Goal: Use online tool/utility: Utilize a website feature to perform a specific function

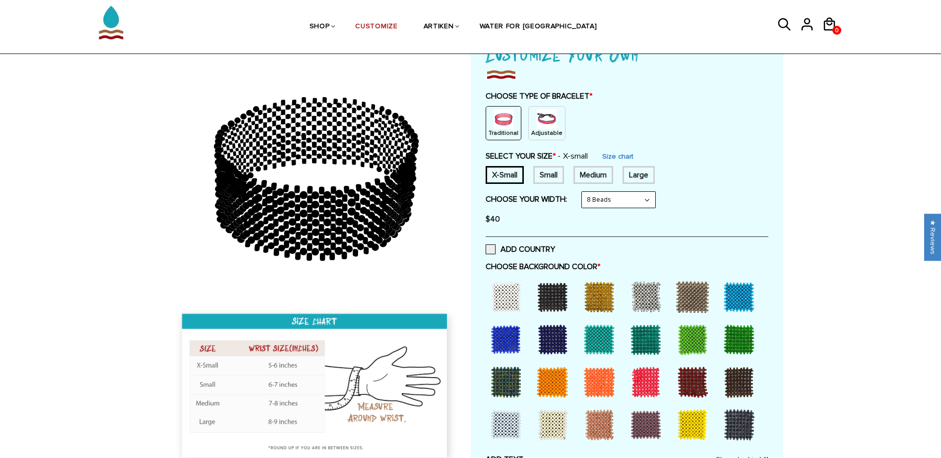
scroll to position [50, 0]
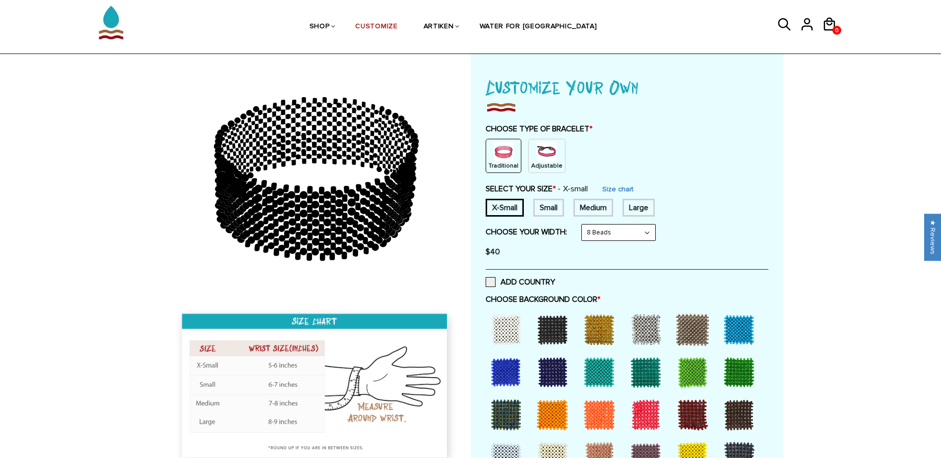
click at [550, 170] on p "Adjustable" at bounding box center [546, 166] width 31 height 8
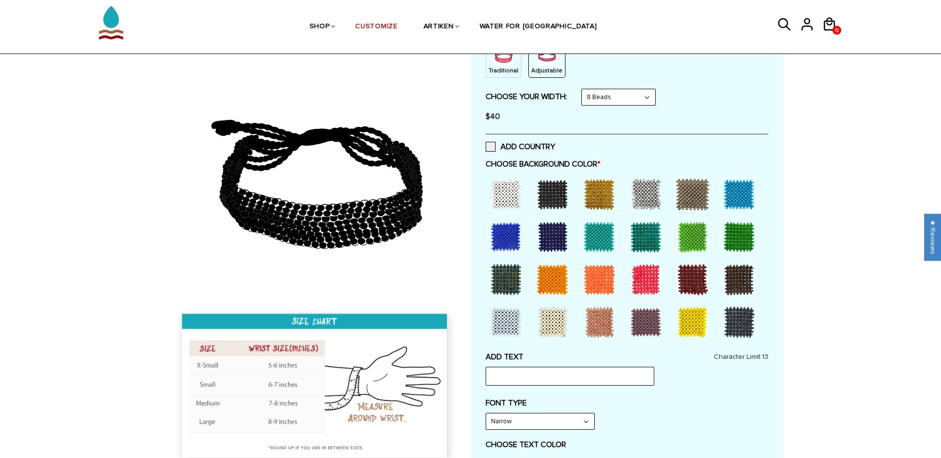
scroll to position [149, 0]
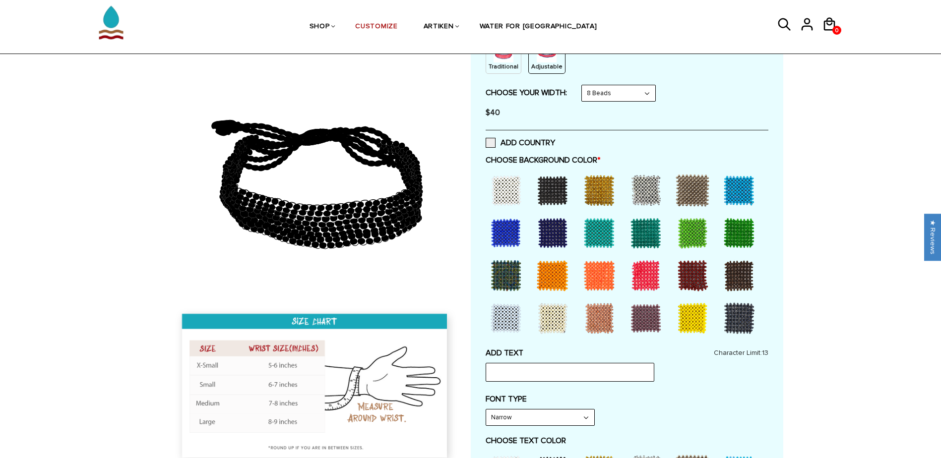
click at [692, 234] on div at bounding box center [693, 233] width 40 height 40
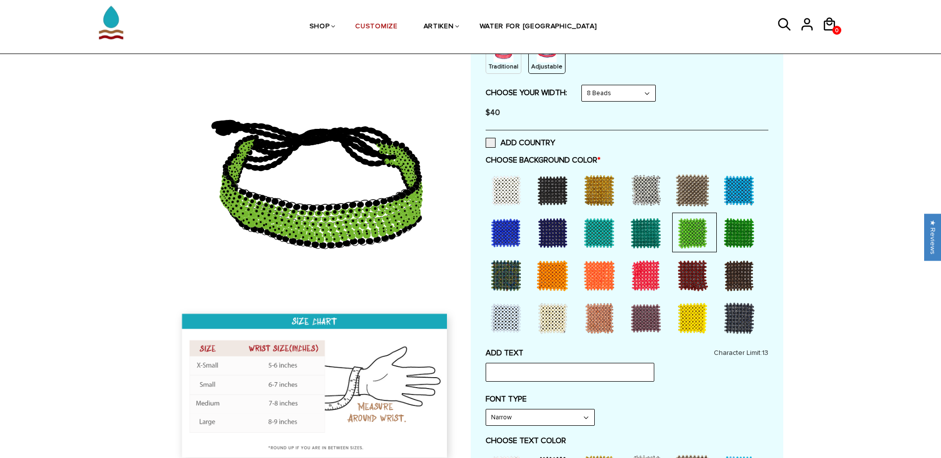
click at [749, 234] on div at bounding box center [739, 233] width 40 height 40
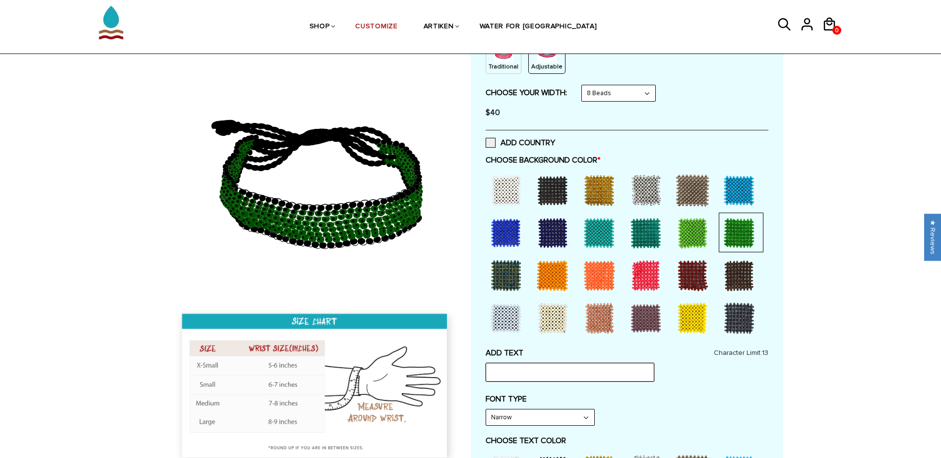
click at [522, 379] on input "text" at bounding box center [570, 372] width 169 height 19
type input "[DEMOGRAPHIC_DATA]"
click at [677, 411] on div "FONT TYPE Narrow Narrow Bold" at bounding box center [627, 410] width 283 height 32
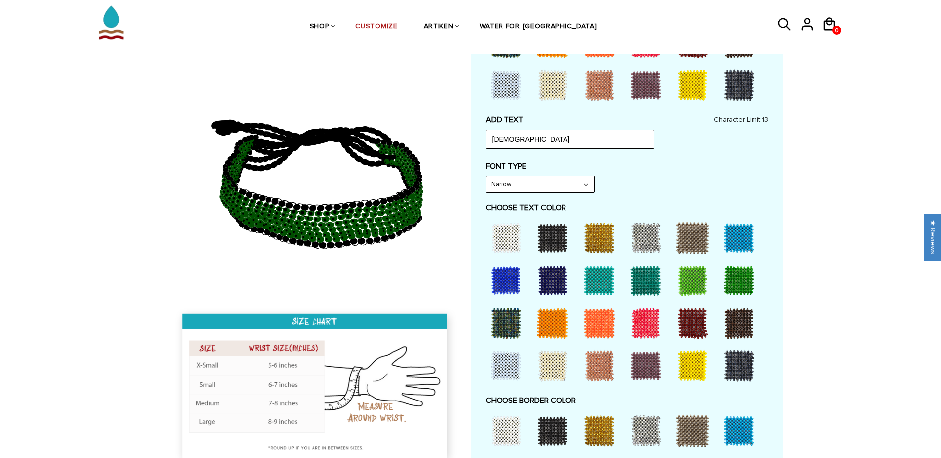
scroll to position [397, 0]
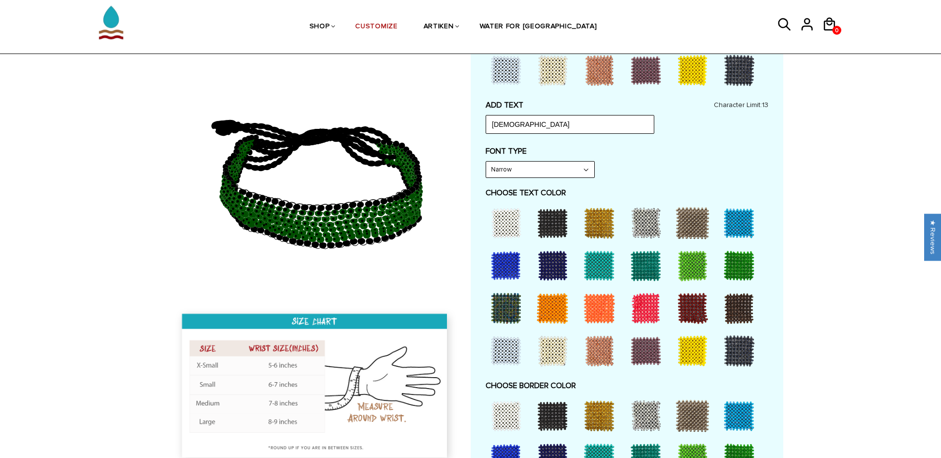
click at [501, 222] on div at bounding box center [506, 223] width 40 height 40
click at [572, 169] on select "Narrow Bold" at bounding box center [540, 170] width 108 height 16
select select "Bold"
click at [486, 162] on select "Narrow Bold" at bounding box center [540, 170] width 108 height 16
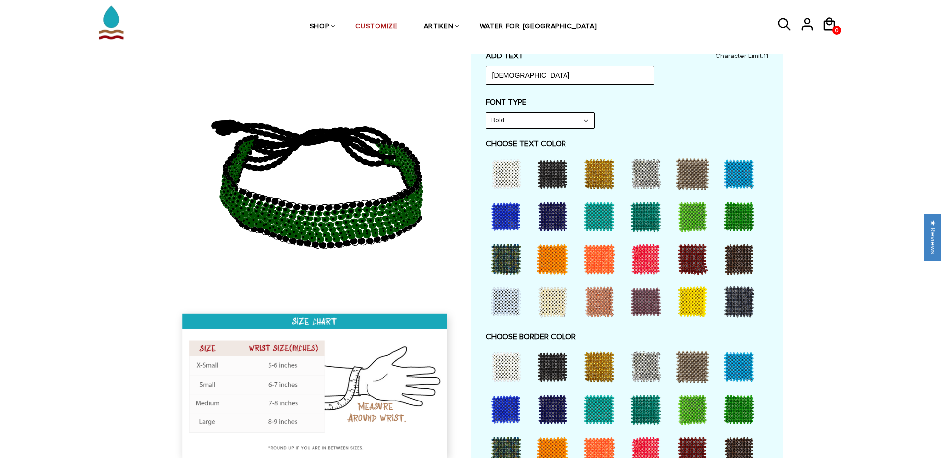
scroll to position [595, 0]
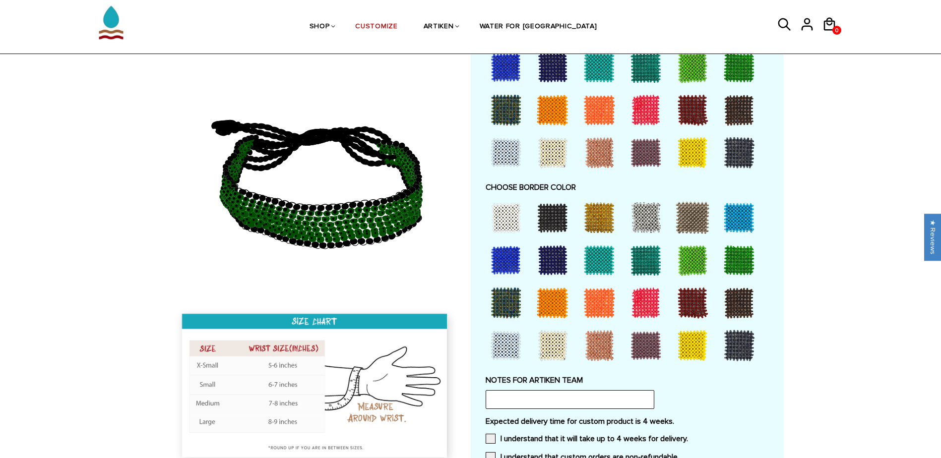
click at [695, 352] on div at bounding box center [693, 346] width 40 height 40
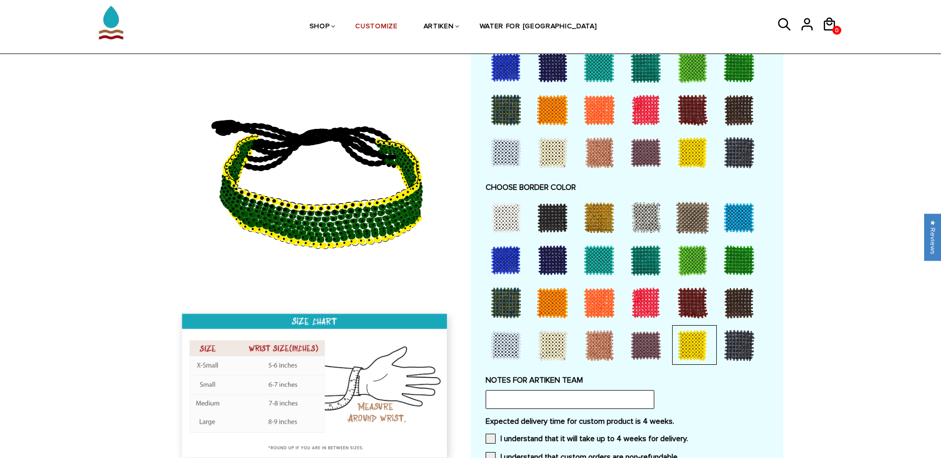
click at [498, 216] on div at bounding box center [506, 218] width 40 height 40
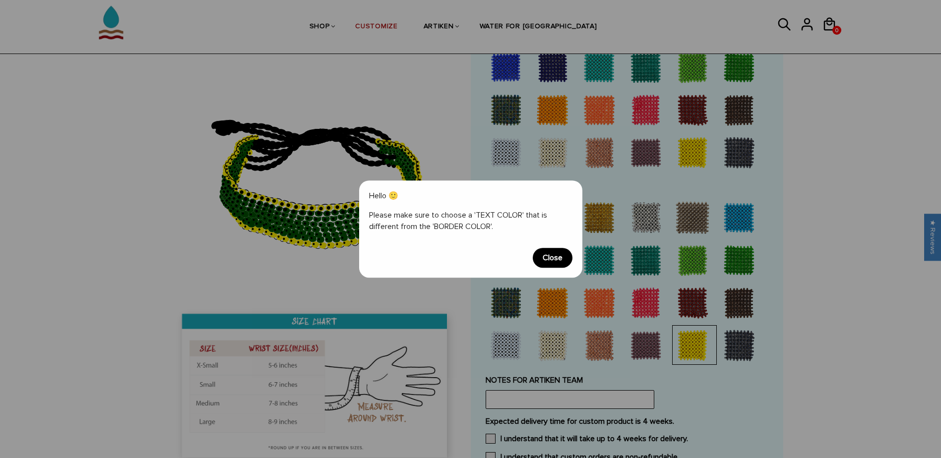
click at [552, 264] on span "Close" at bounding box center [553, 258] width 40 height 20
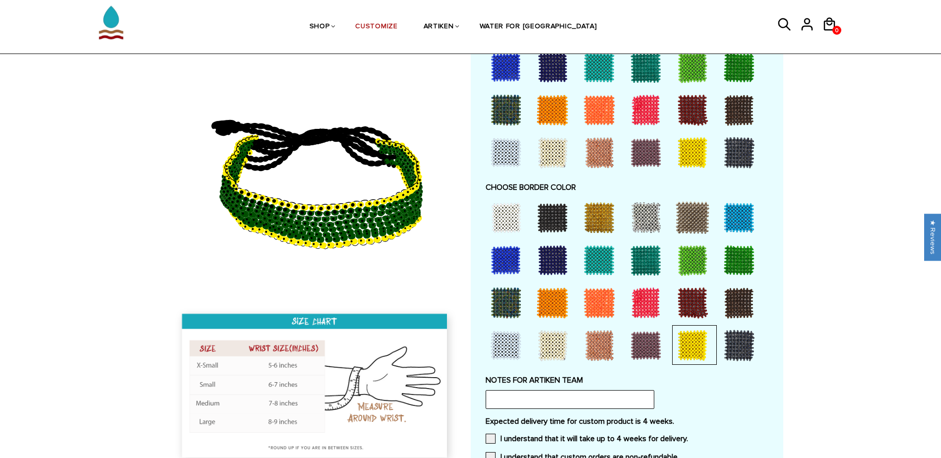
click at [519, 222] on div at bounding box center [506, 218] width 40 height 40
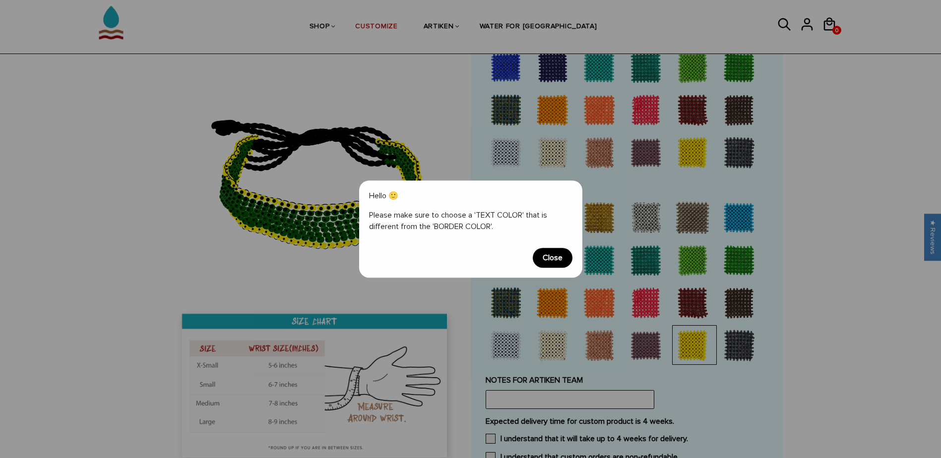
click at [556, 262] on span "Close" at bounding box center [553, 258] width 40 height 20
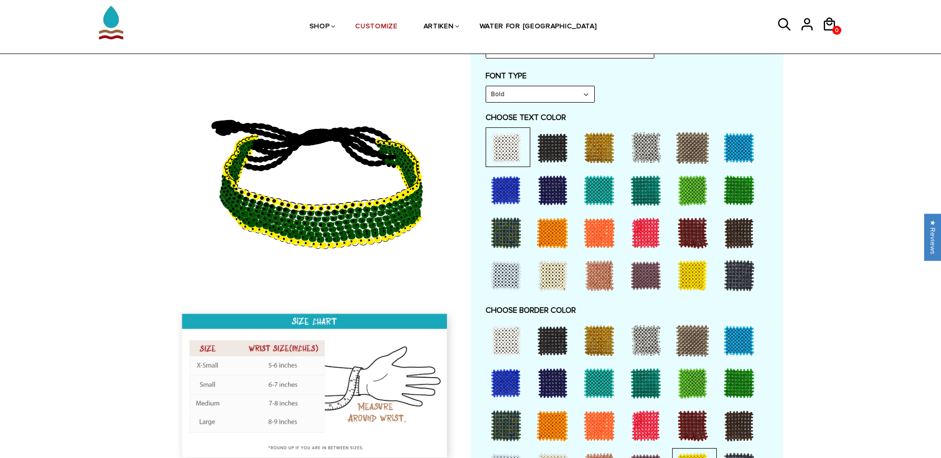
scroll to position [447, 0]
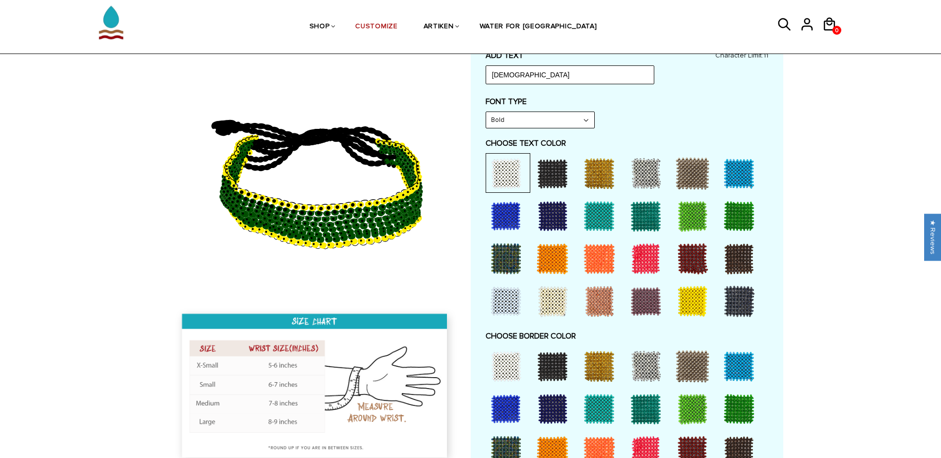
click at [701, 304] on div at bounding box center [693, 302] width 40 height 40
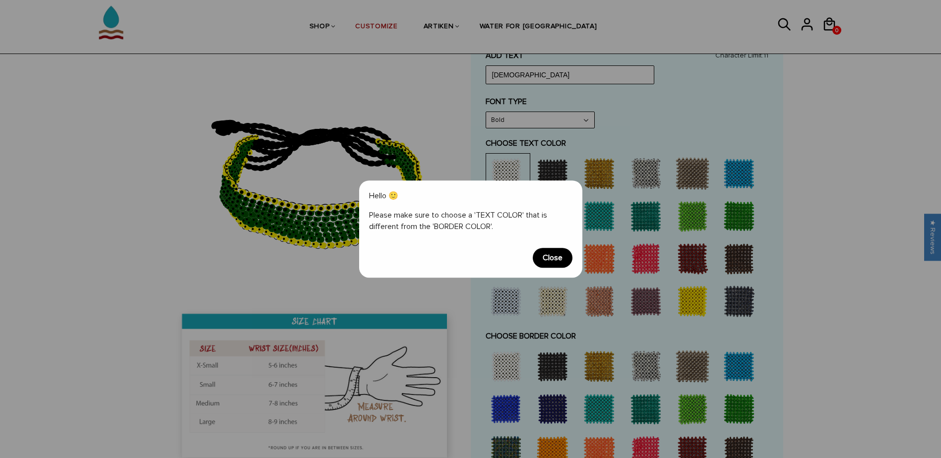
click at [560, 264] on span "Close" at bounding box center [553, 258] width 40 height 20
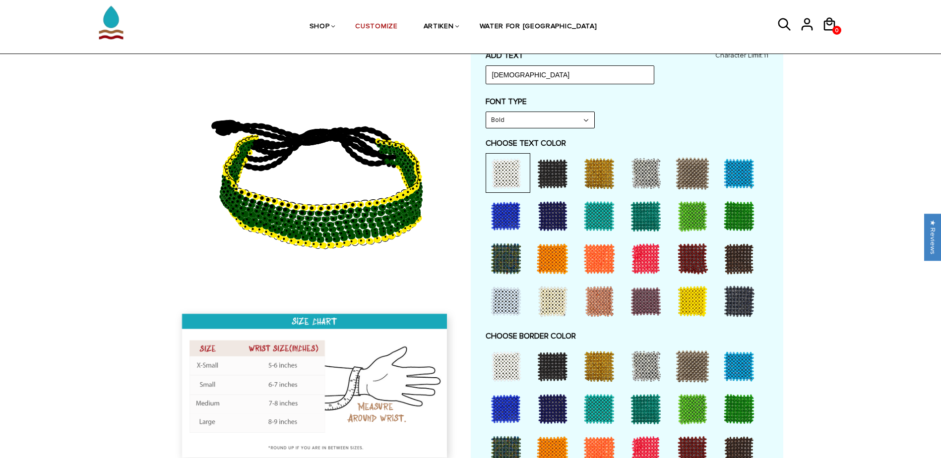
scroll to position [645, 0]
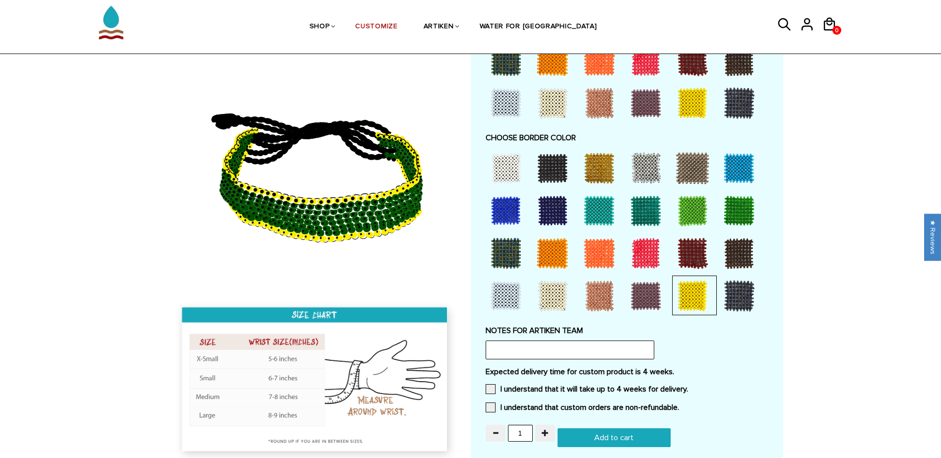
click at [695, 304] on div at bounding box center [693, 296] width 40 height 40
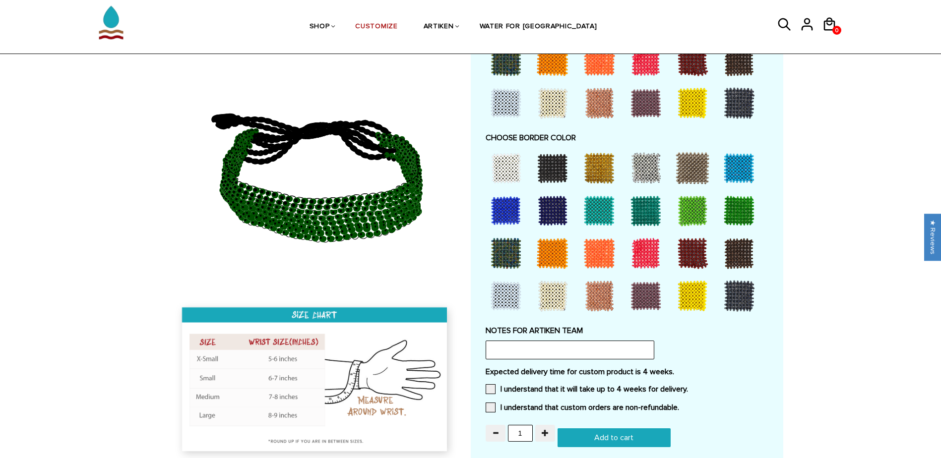
click at [504, 294] on div at bounding box center [506, 296] width 40 height 40
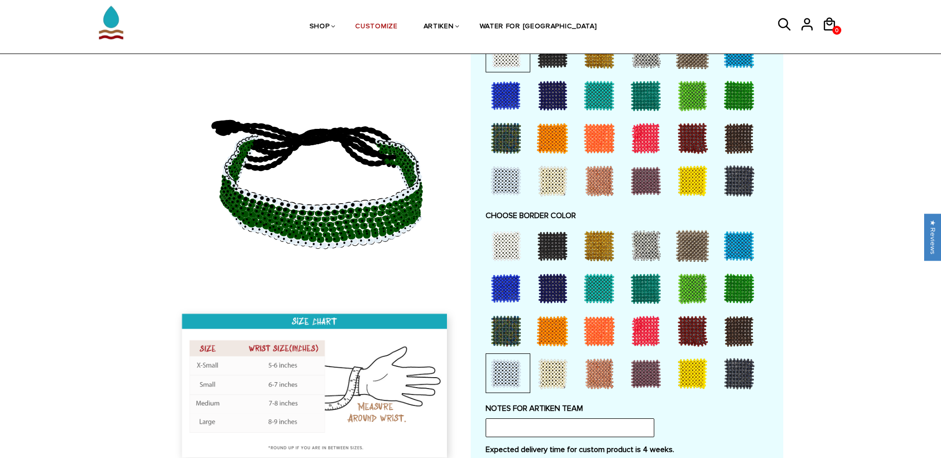
scroll to position [546, 0]
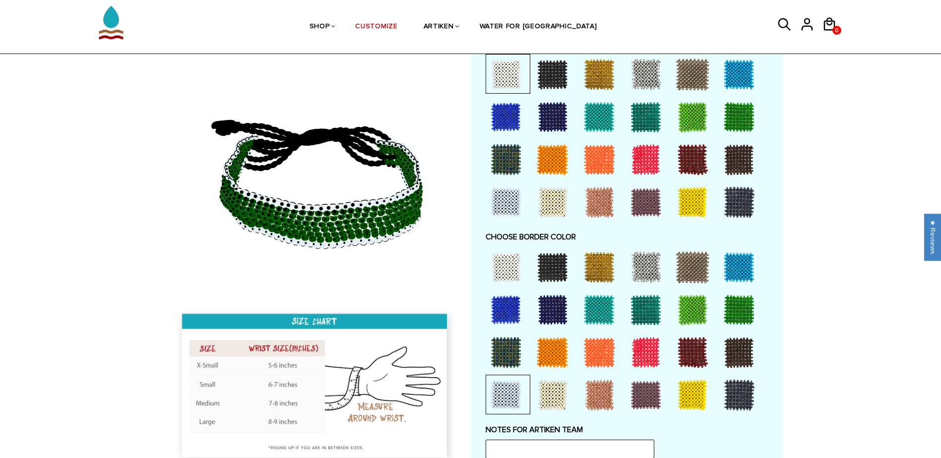
click at [501, 76] on div at bounding box center [506, 75] width 40 height 40
click at [689, 196] on div at bounding box center [693, 203] width 40 height 40
click at [688, 403] on div at bounding box center [693, 396] width 40 height 40
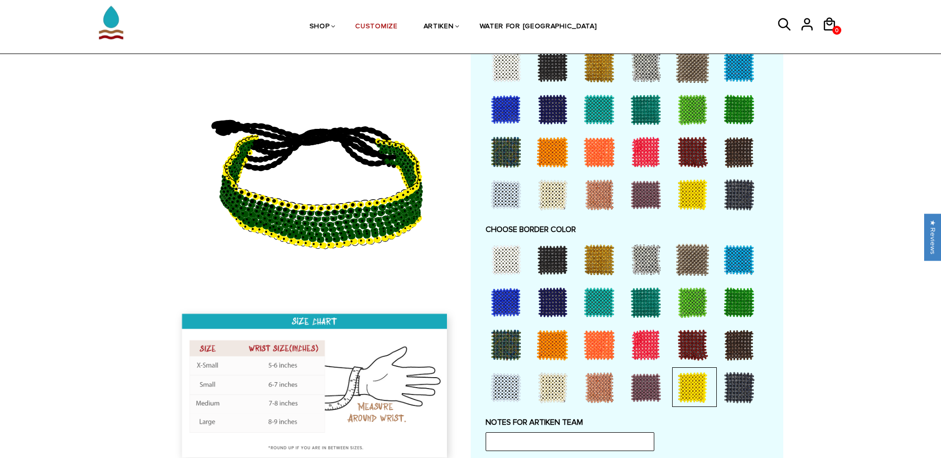
scroll to position [553, 0]
